Goal: Entertainment & Leisure: Consume media (video, audio)

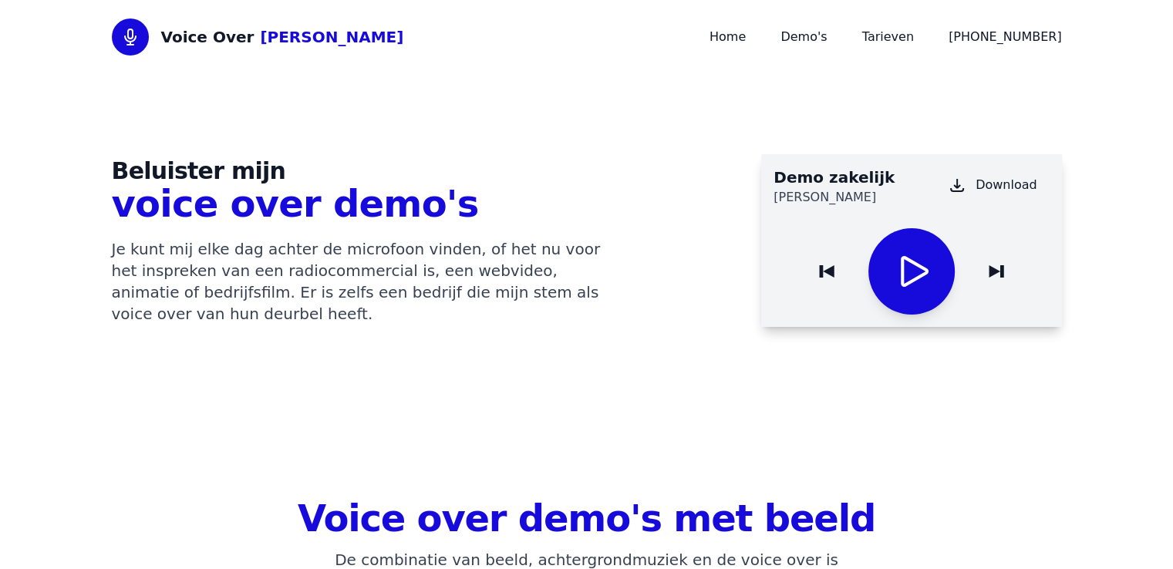
click at [922, 275] on icon "Play / Pause" at bounding box center [915, 271] width 28 height 31
click at [923, 265] on icon "Play / Pause" at bounding box center [911, 271] width 37 height 37
click at [921, 270] on icon "Play / Pause" at bounding box center [911, 271] width 37 height 37
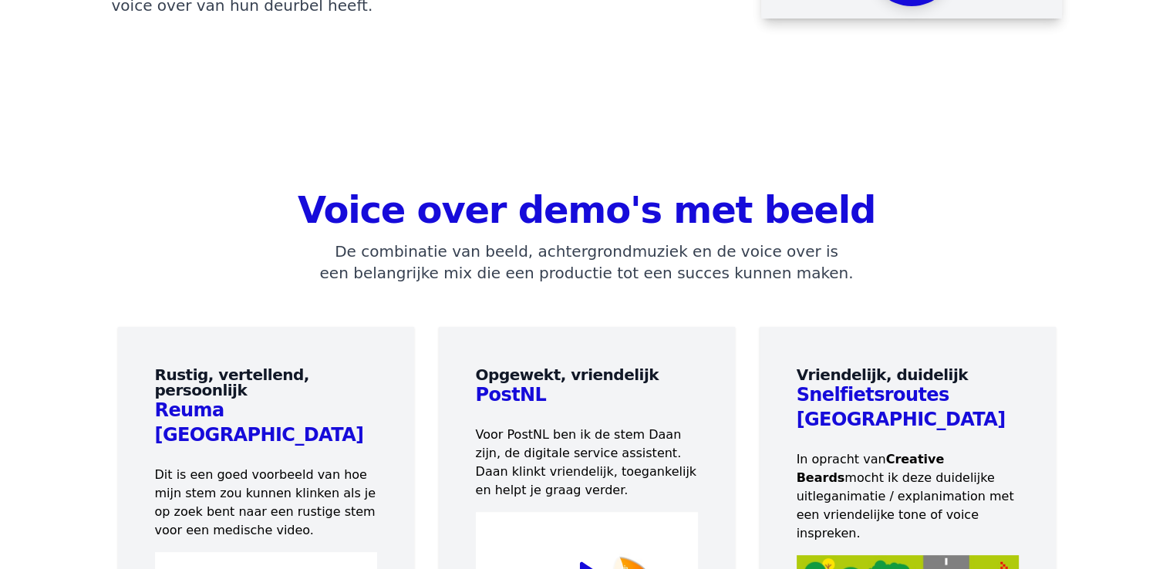
scroll to position [617, 0]
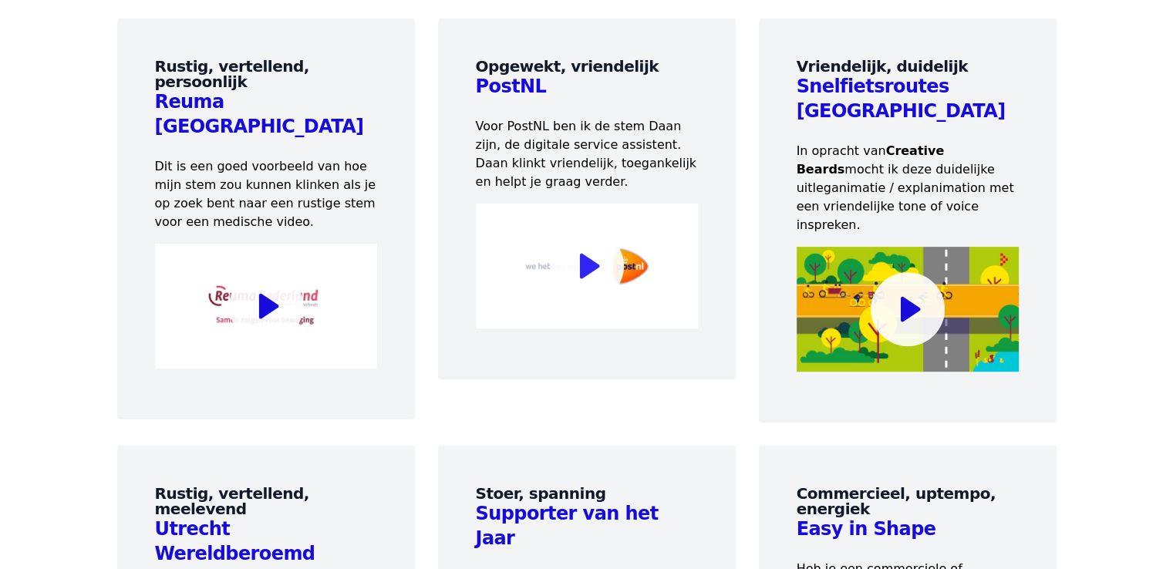
click at [580, 271] on icon at bounding box center [589, 266] width 20 height 25
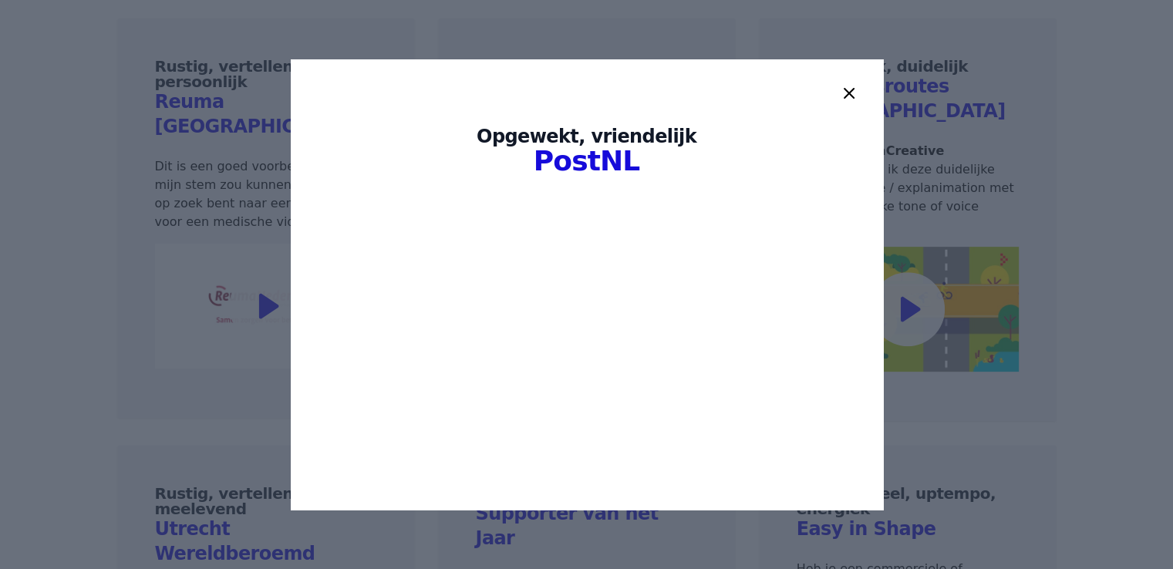
click at [851, 86] on icon at bounding box center [849, 93] width 19 height 19
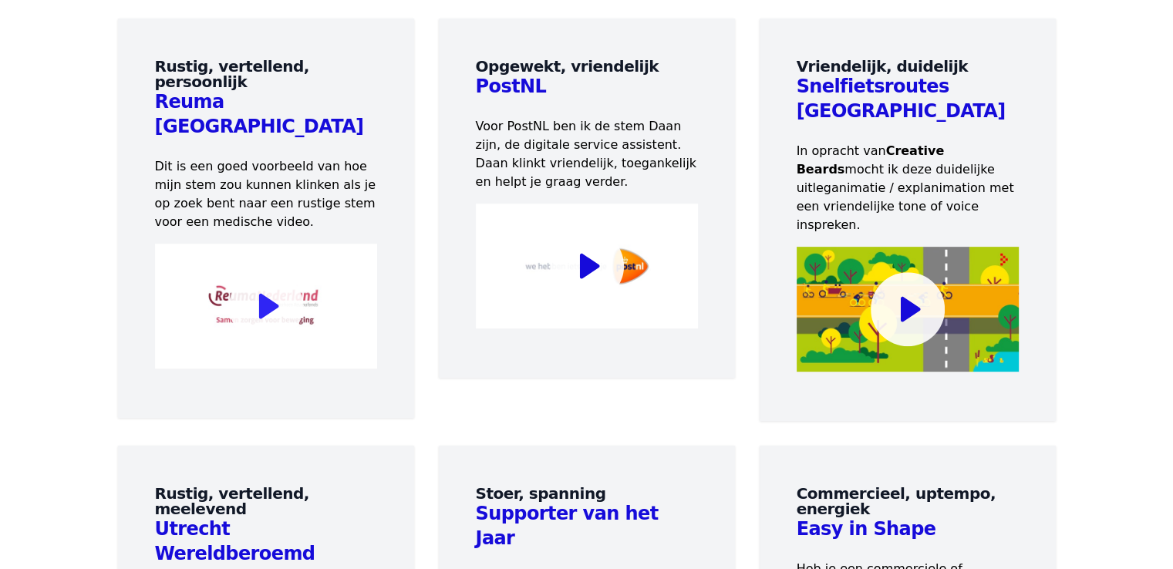
click at [255, 272] on circle at bounding box center [266, 306] width 74 height 74
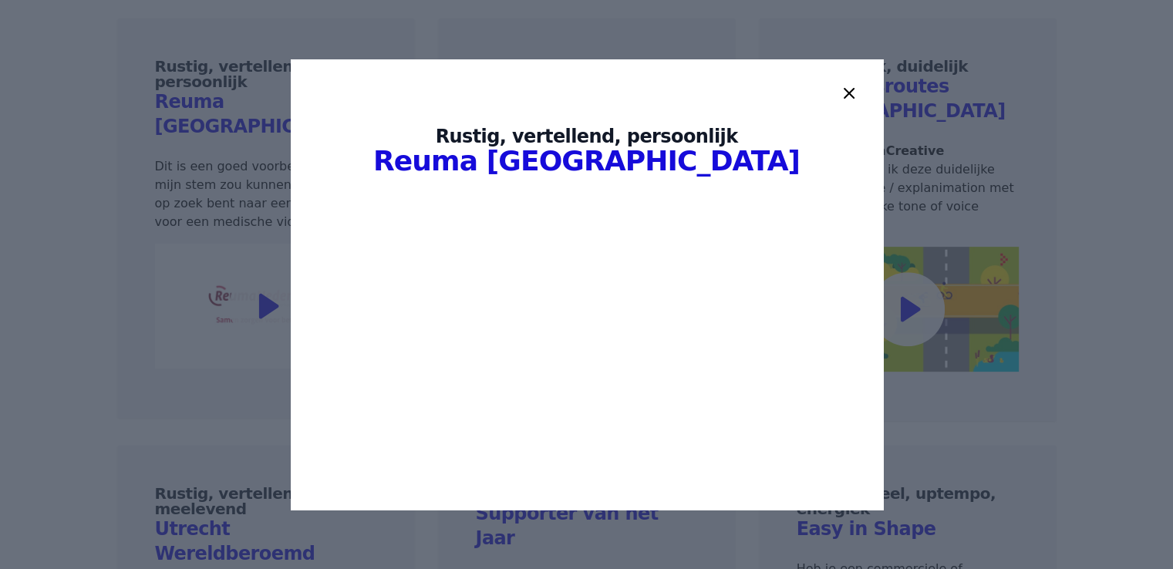
click at [847, 93] on icon at bounding box center [849, 93] width 9 height 9
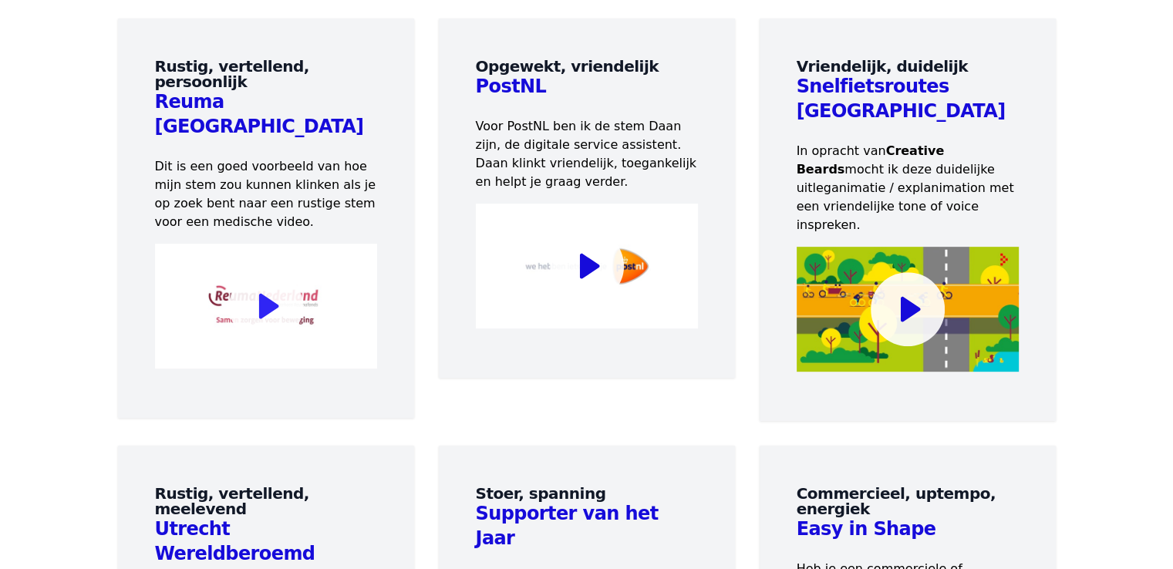
click at [244, 269] on circle at bounding box center [266, 306] width 74 height 74
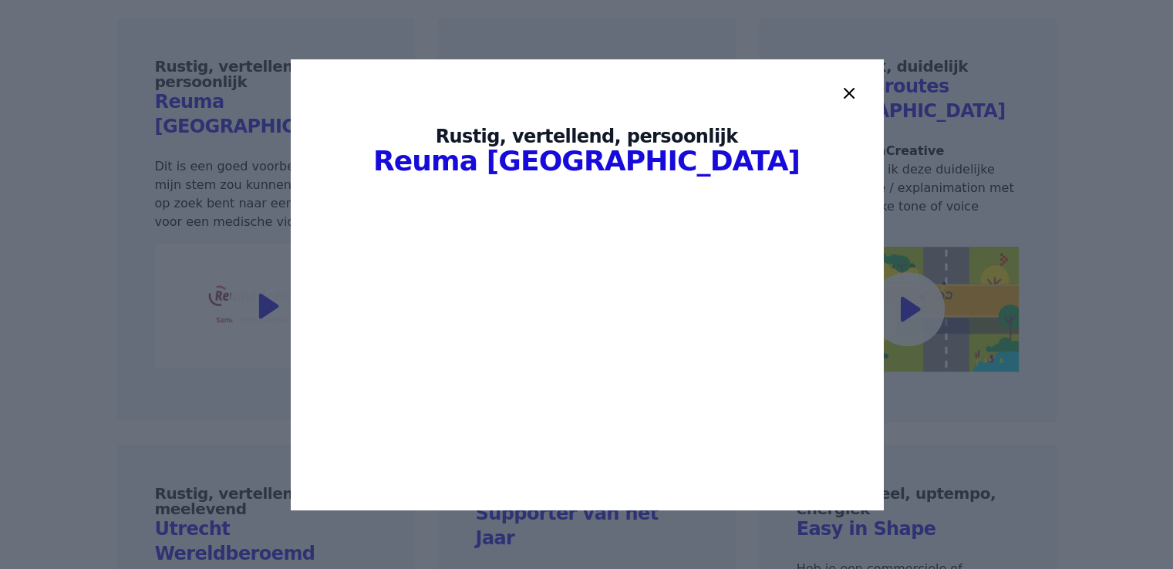
click at [856, 93] on icon at bounding box center [849, 93] width 19 height 19
